Goal: Find specific page/section: Find specific page/section

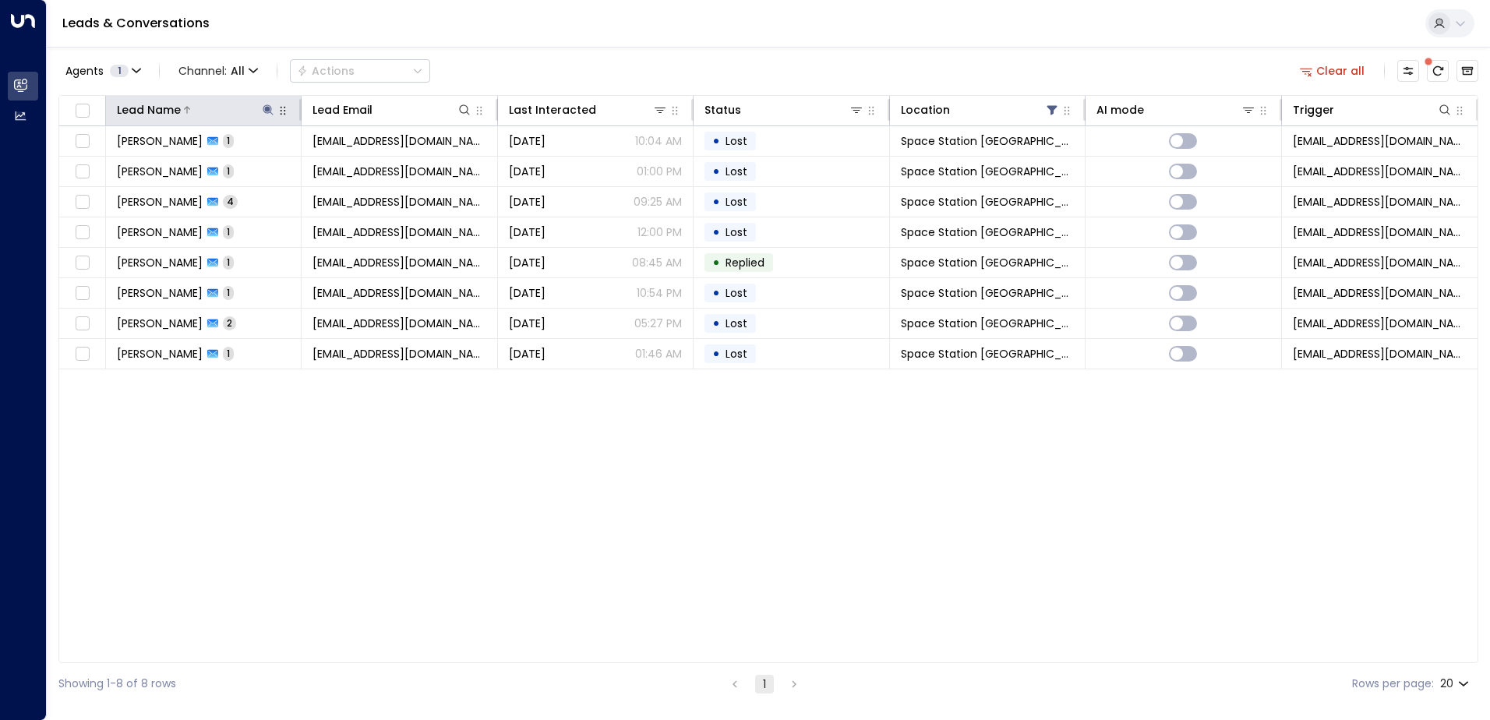
click at [267, 105] on icon at bounding box center [268, 109] width 10 height 10
drag, startPoint x: 238, startPoint y: 173, endPoint x: 165, endPoint y: 169, distance: 72.6
click at [165, 169] on input "***" at bounding box center [258, 166] width 195 height 29
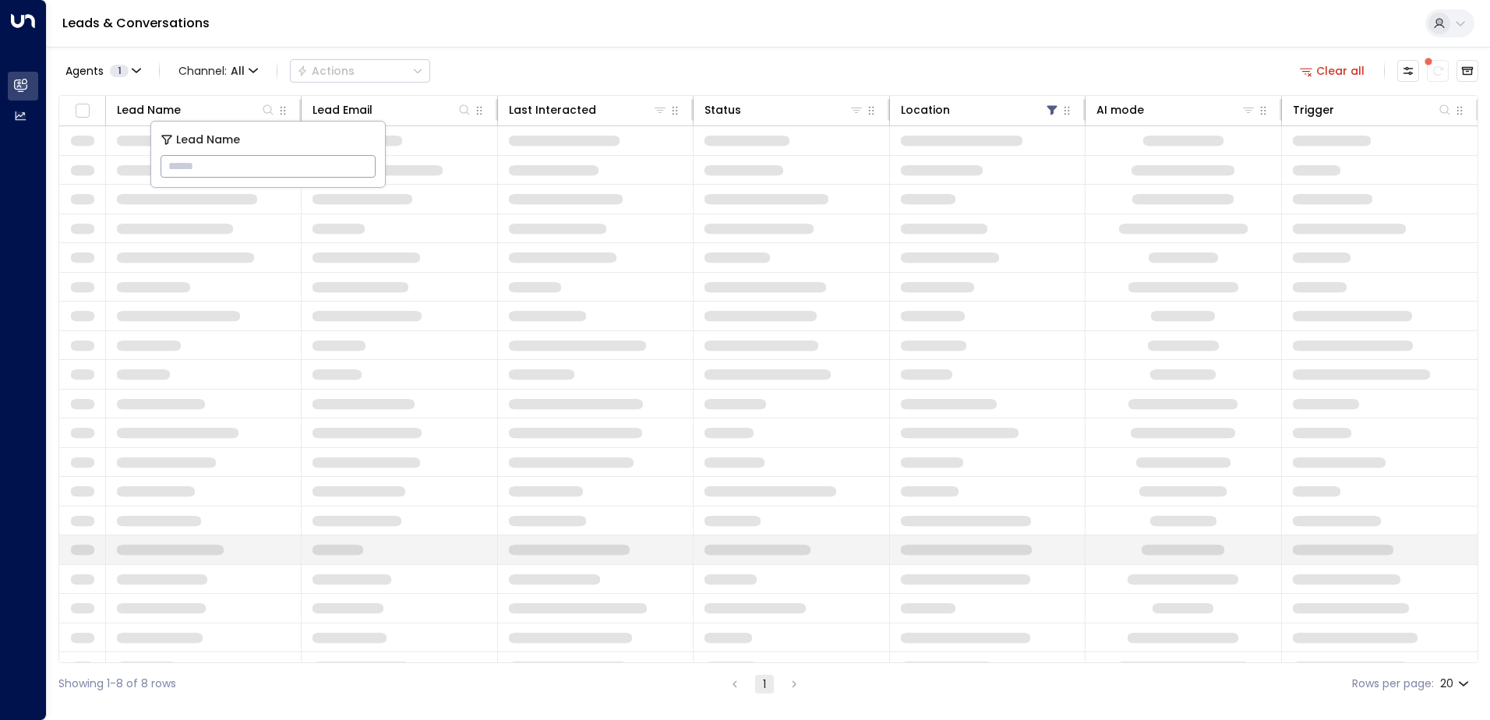
click at [701, 547] on td at bounding box center [792, 549] width 196 height 29
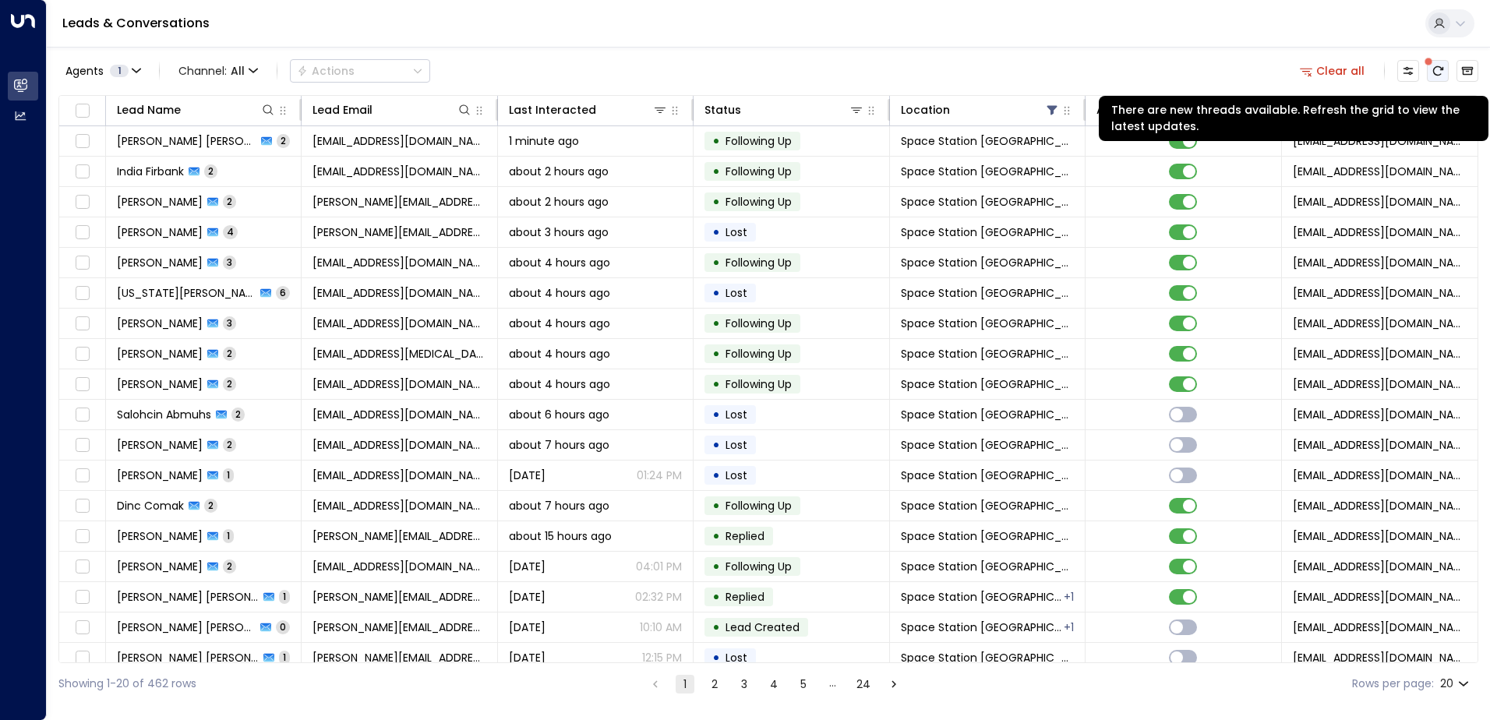
click at [1432, 69] on icon "There are new threads available. Refresh the grid to view the latest updates." at bounding box center [1438, 71] width 12 height 12
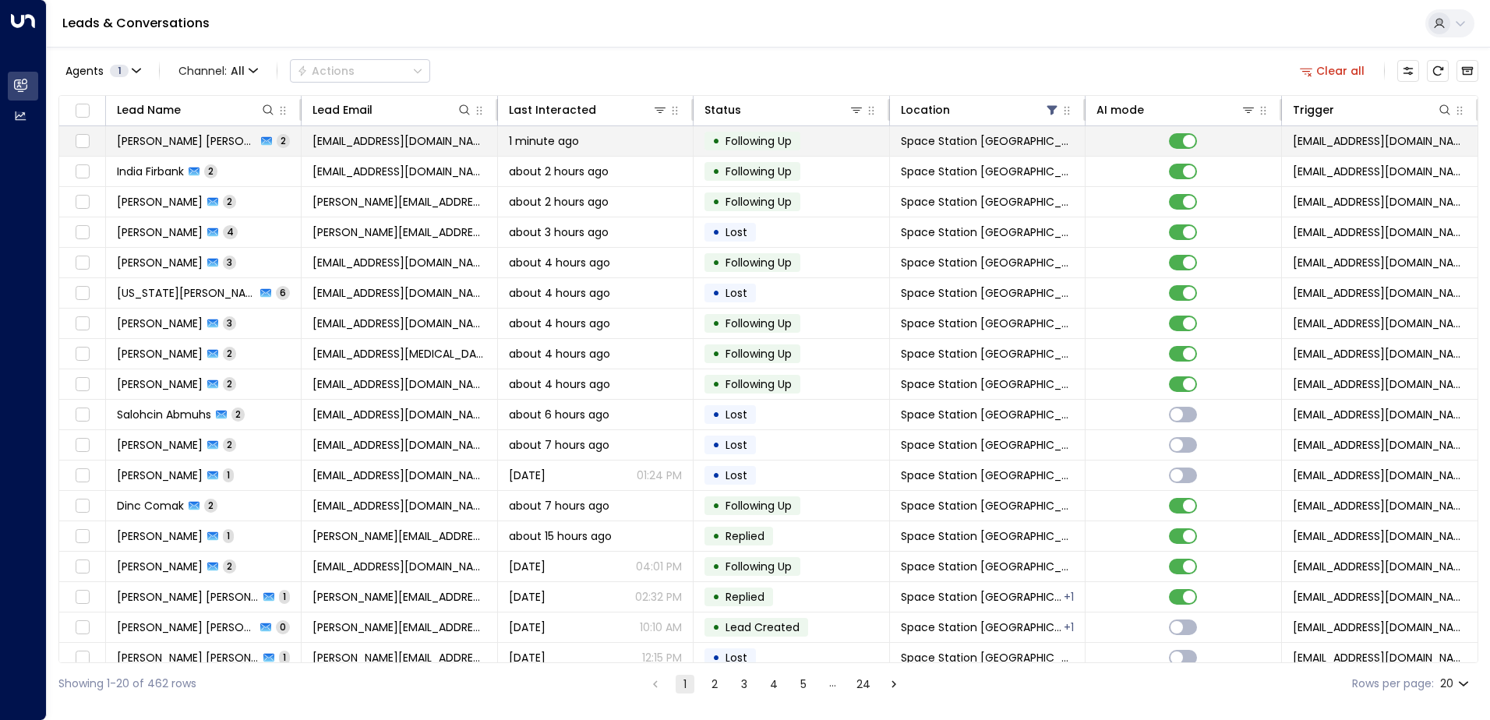
click at [134, 142] on span "[PERSON_NAME] [PERSON_NAME]" at bounding box center [187, 141] width 140 height 16
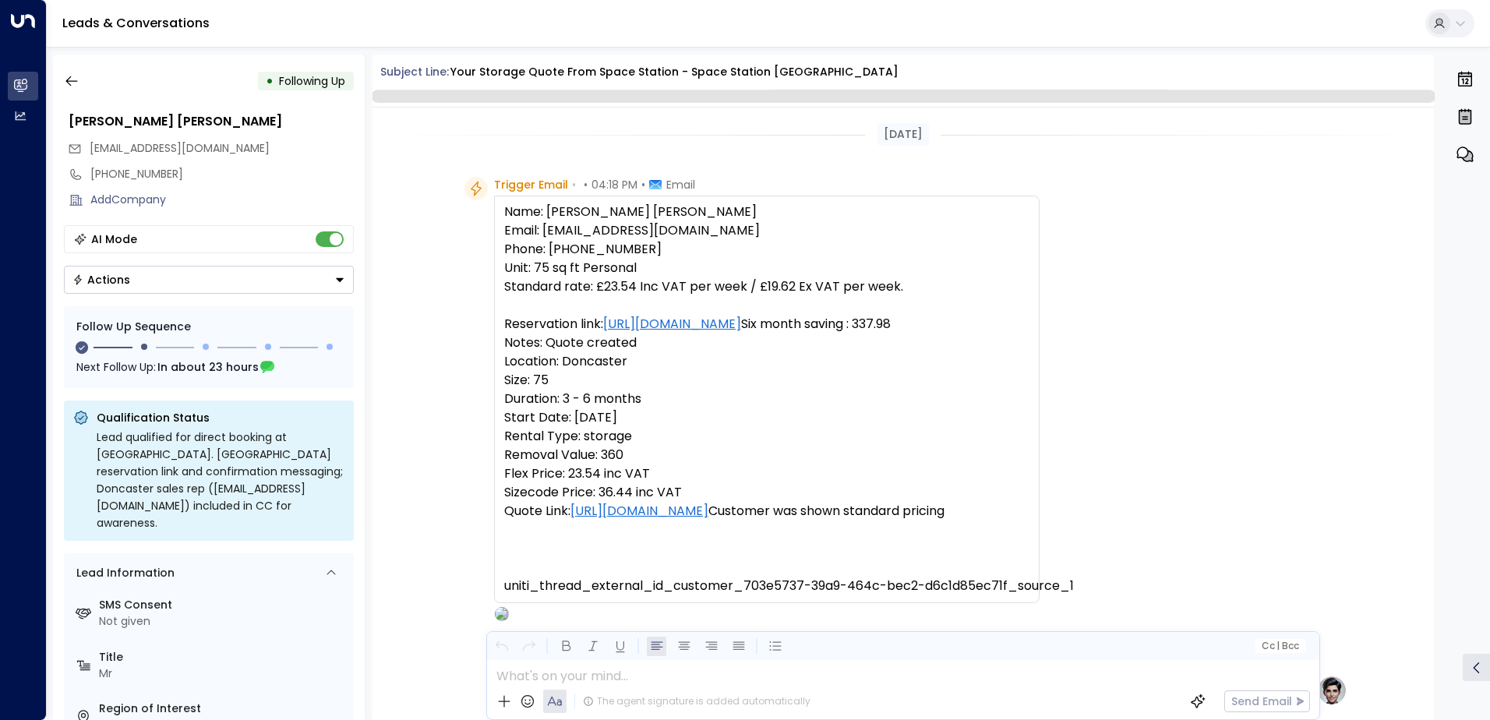
scroll to position [1100, 0]
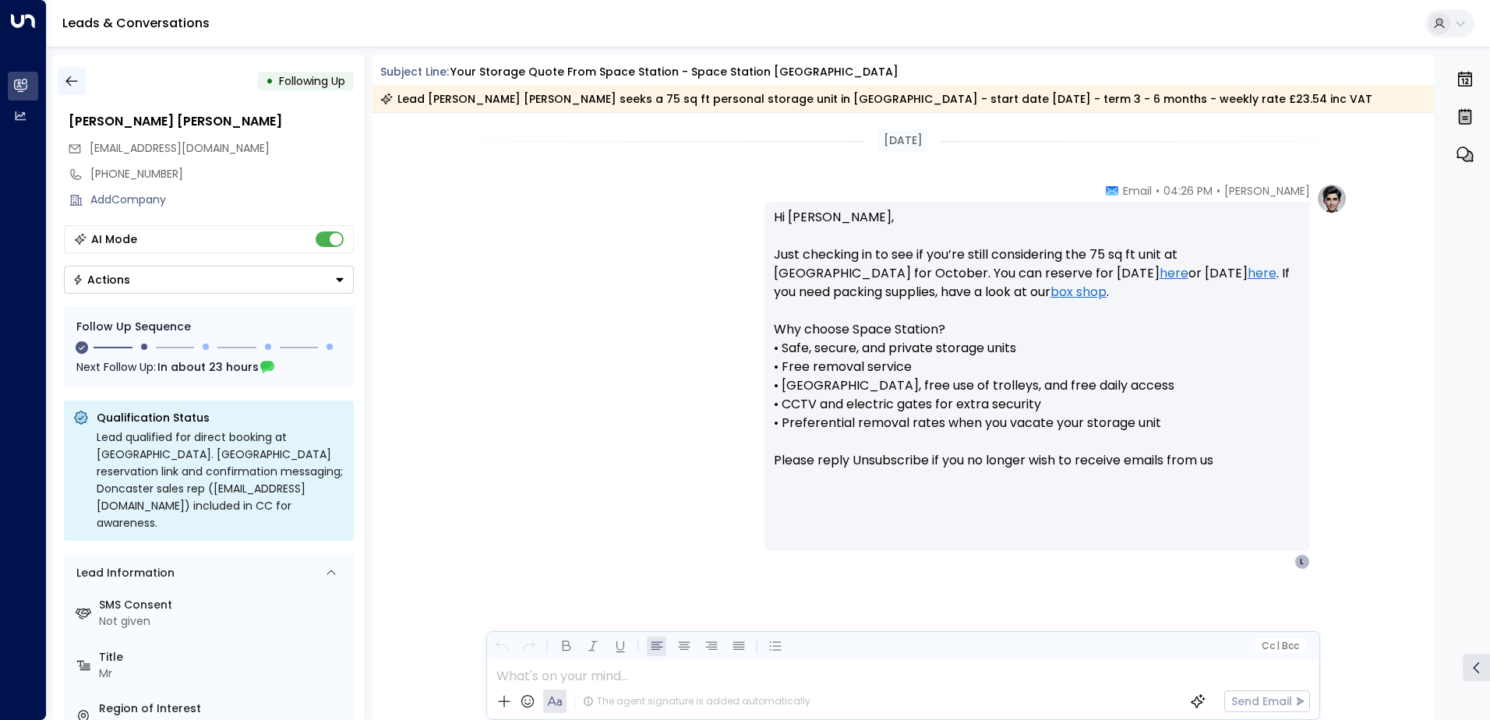
click at [78, 75] on icon "button" at bounding box center [72, 81] width 16 height 16
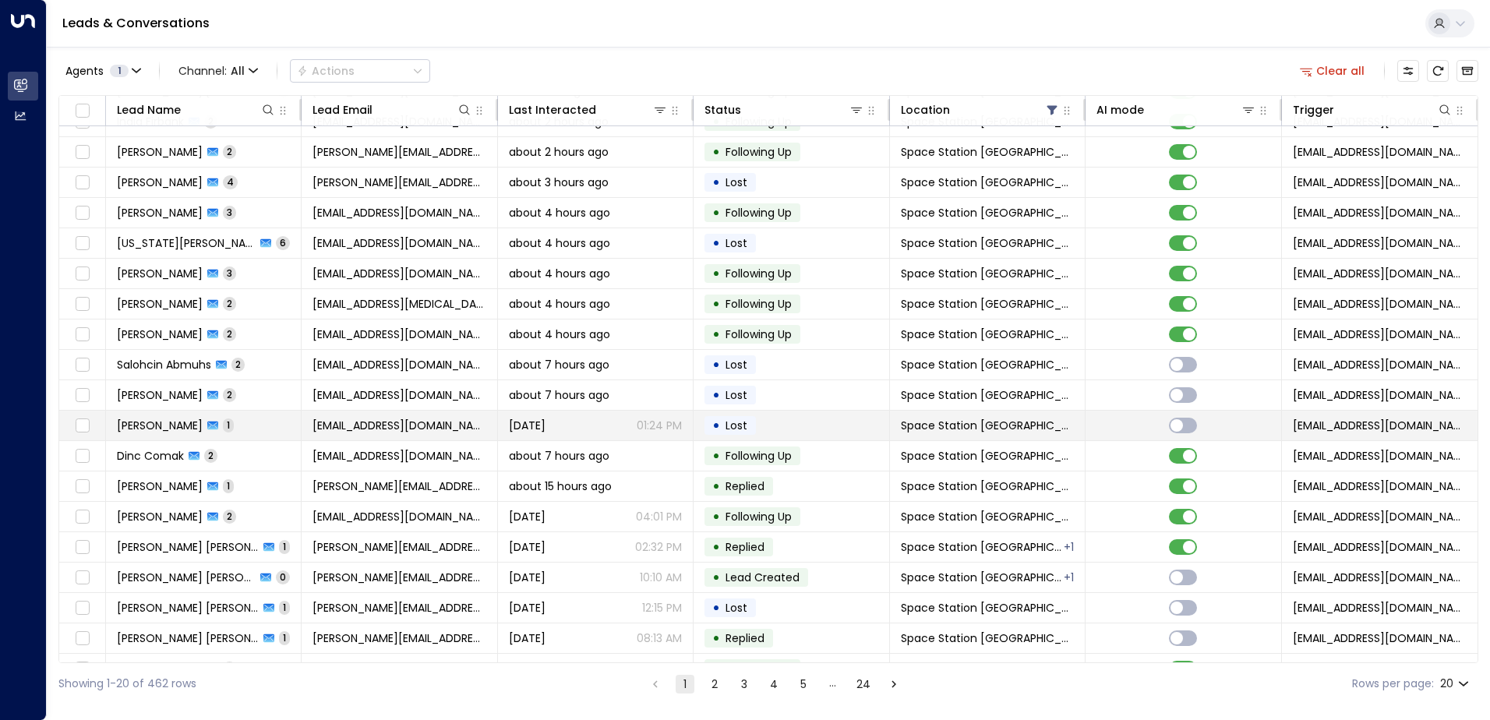
scroll to position [76, 0]
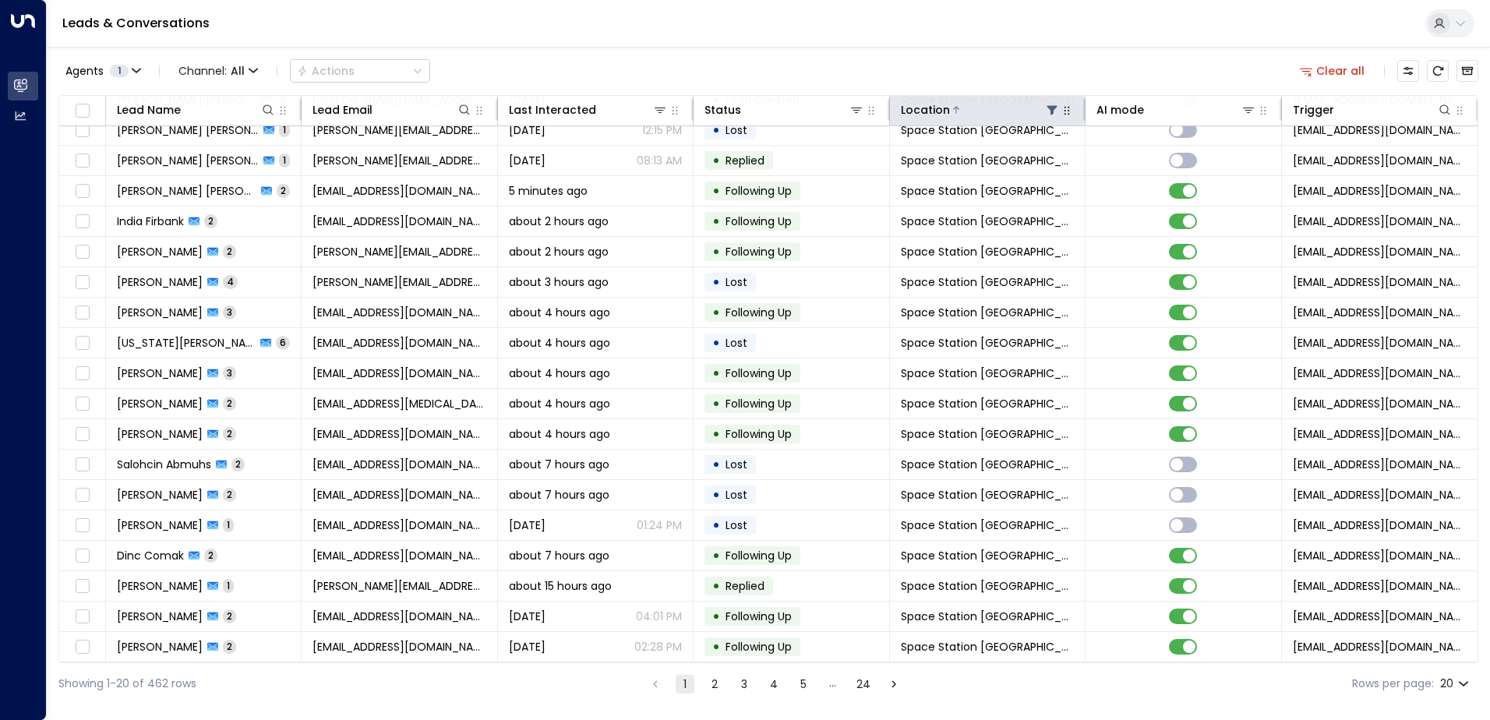
click at [1044, 110] on button at bounding box center [1052, 110] width 16 height 16
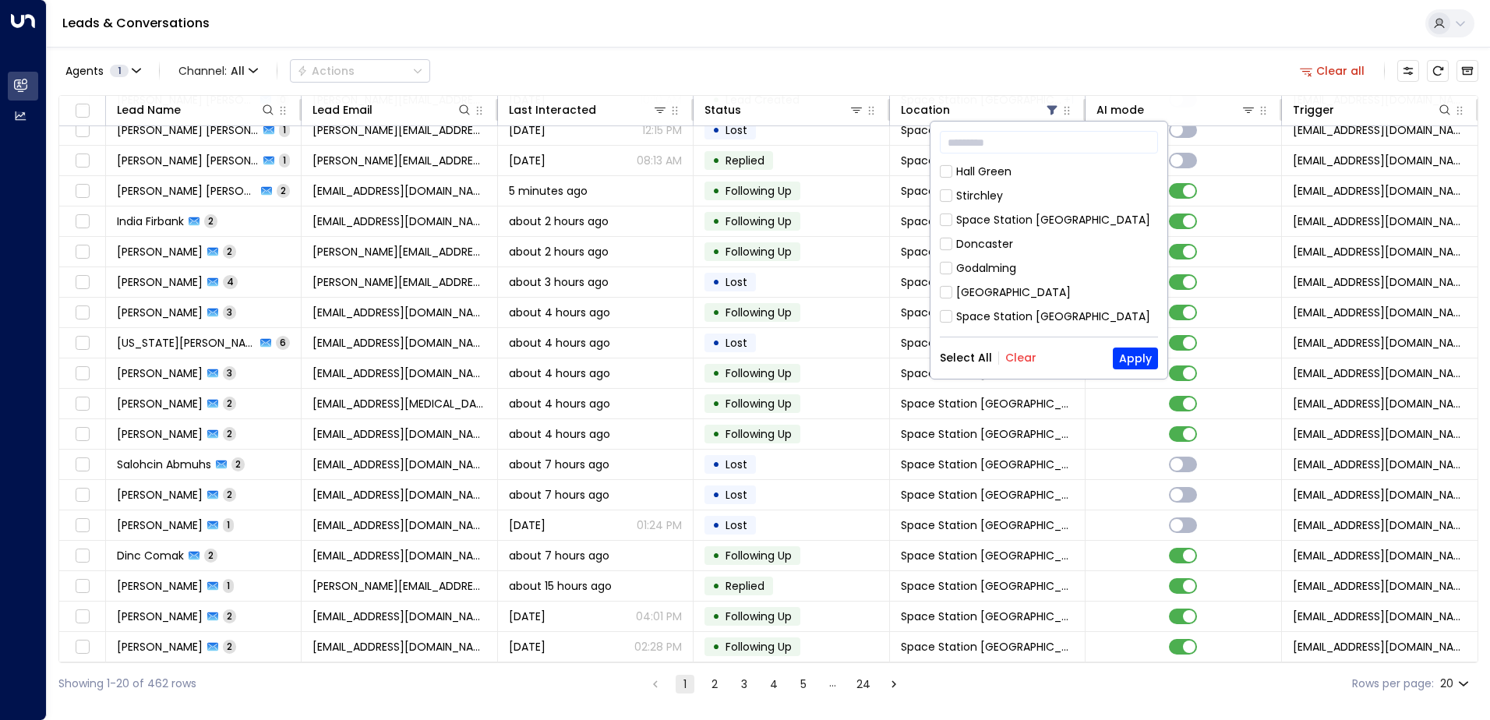
click at [1021, 361] on button "Clear" at bounding box center [1020, 358] width 31 height 12
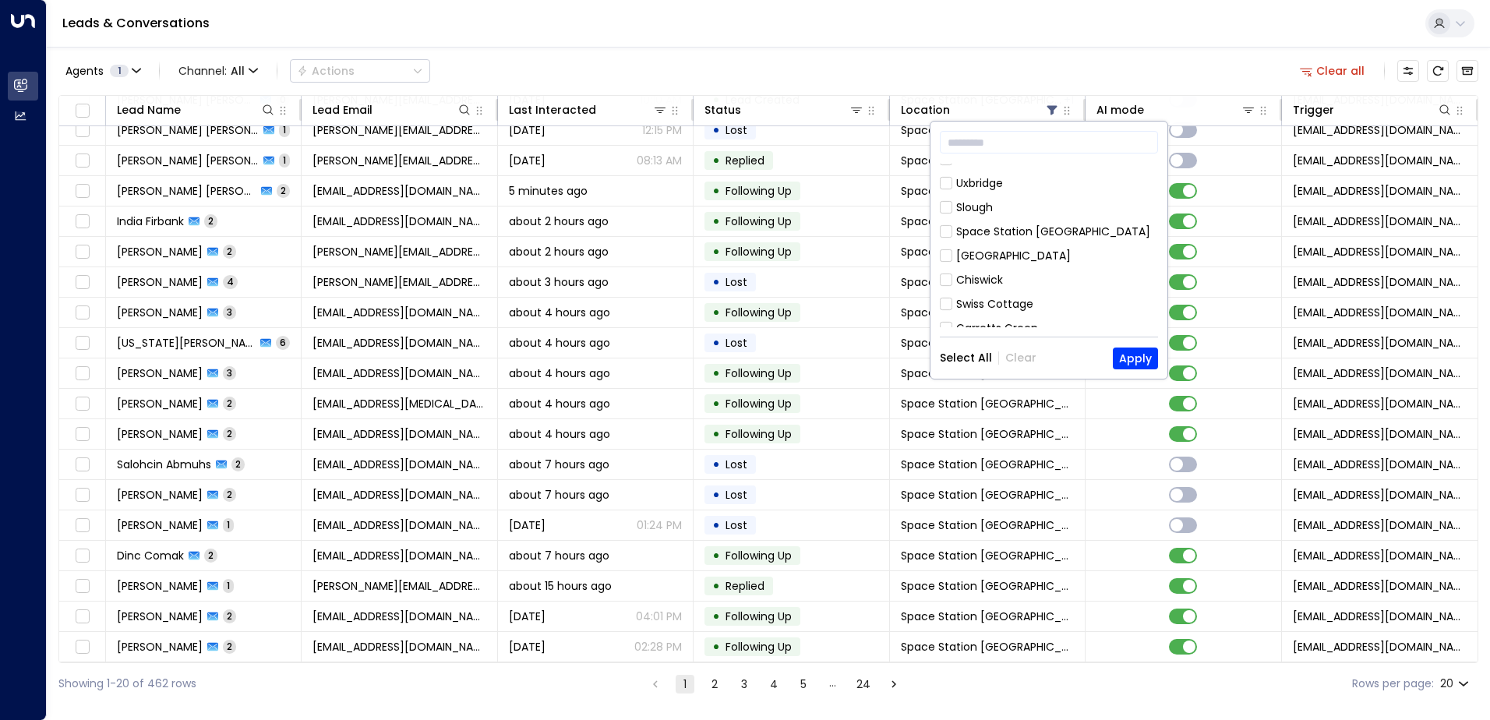
click at [1038, 409] on div "Space Station Daventry" at bounding box center [1020, 417] width 129 height 16
click at [1136, 352] on button "Apply" at bounding box center [1135, 359] width 45 height 22
